Goal: Task Accomplishment & Management: Manage account settings

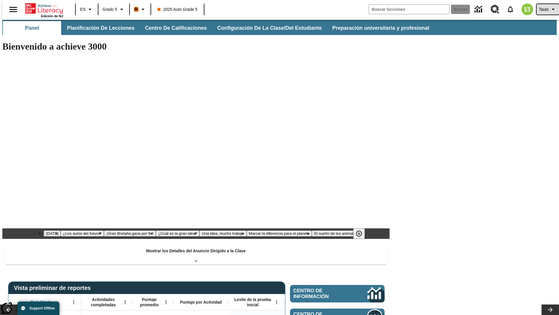
click at [545, 9] on span "Tauto" at bounding box center [544, 9] width 10 height 6
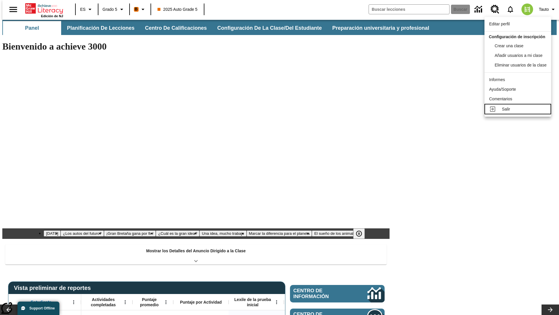
click at [520, 112] on div "Salir" at bounding box center [524, 109] width 45 height 6
